Goal: Find specific page/section: Find specific page/section

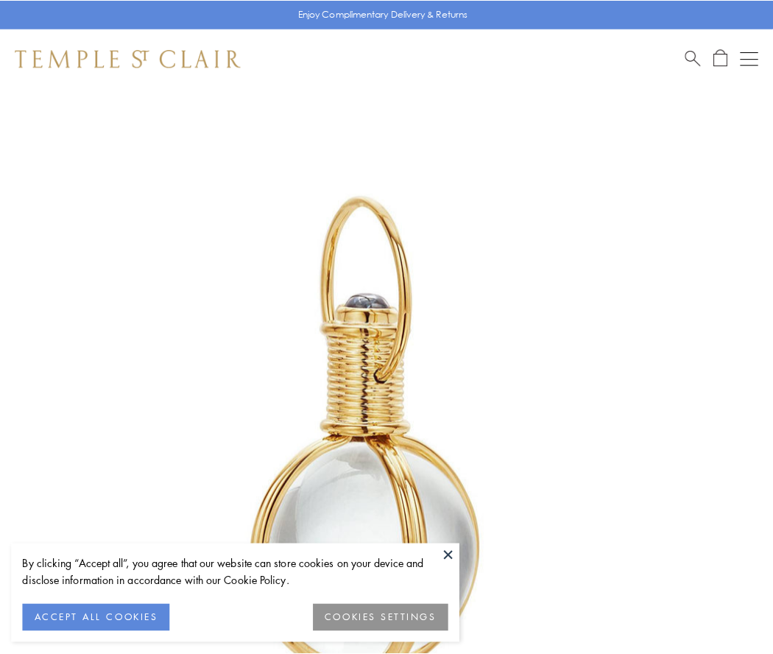
scroll to position [384, 0]
